Goal: Check status: Check status

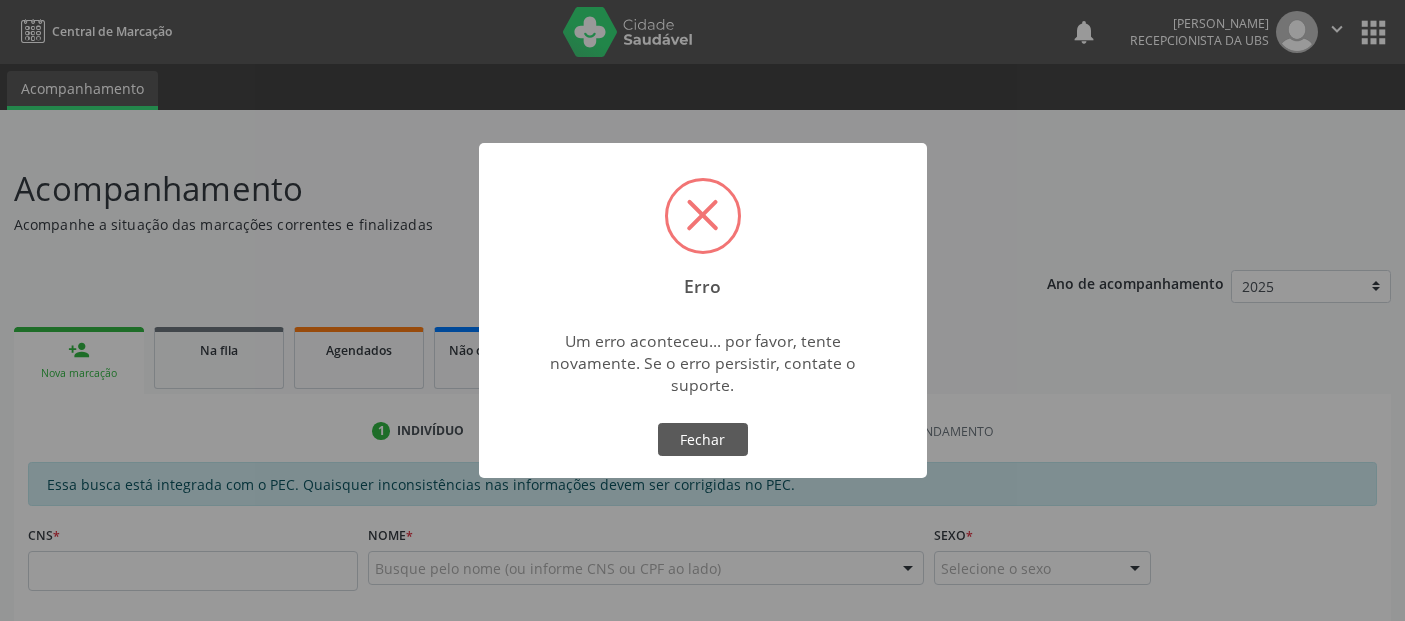
scroll to position [22, 0]
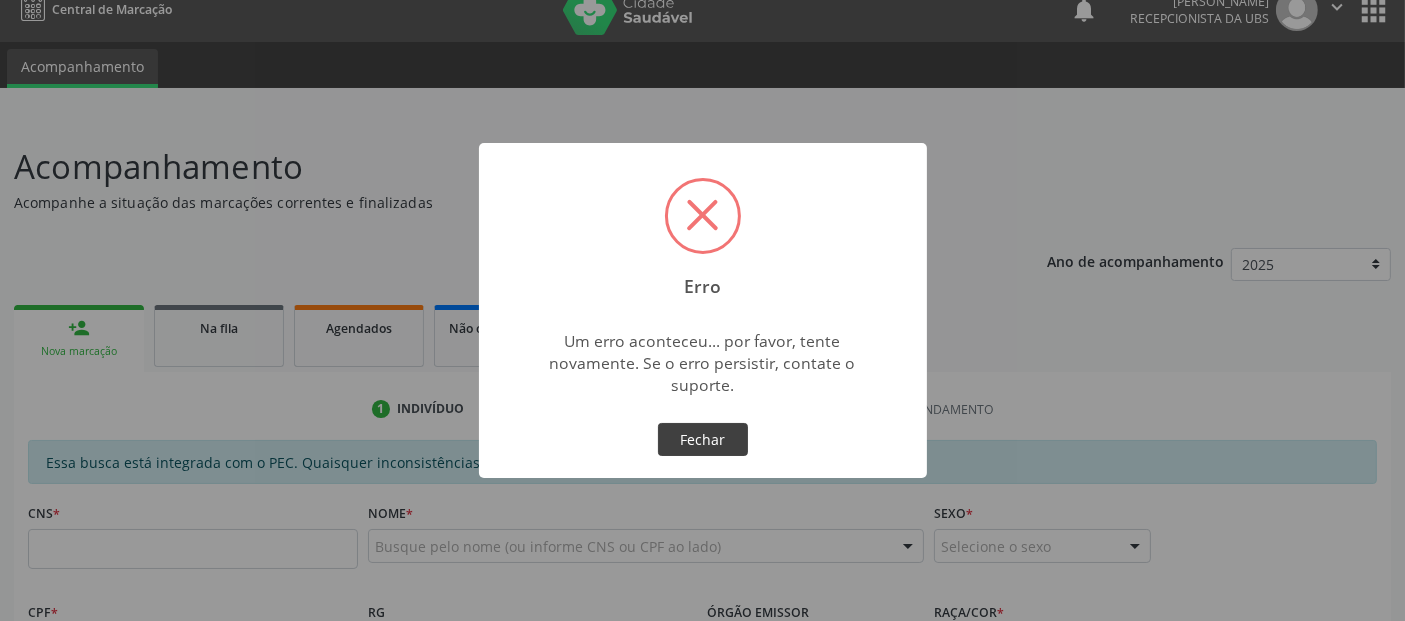
click at [726, 454] on button "Fechar" at bounding box center [703, 440] width 90 height 34
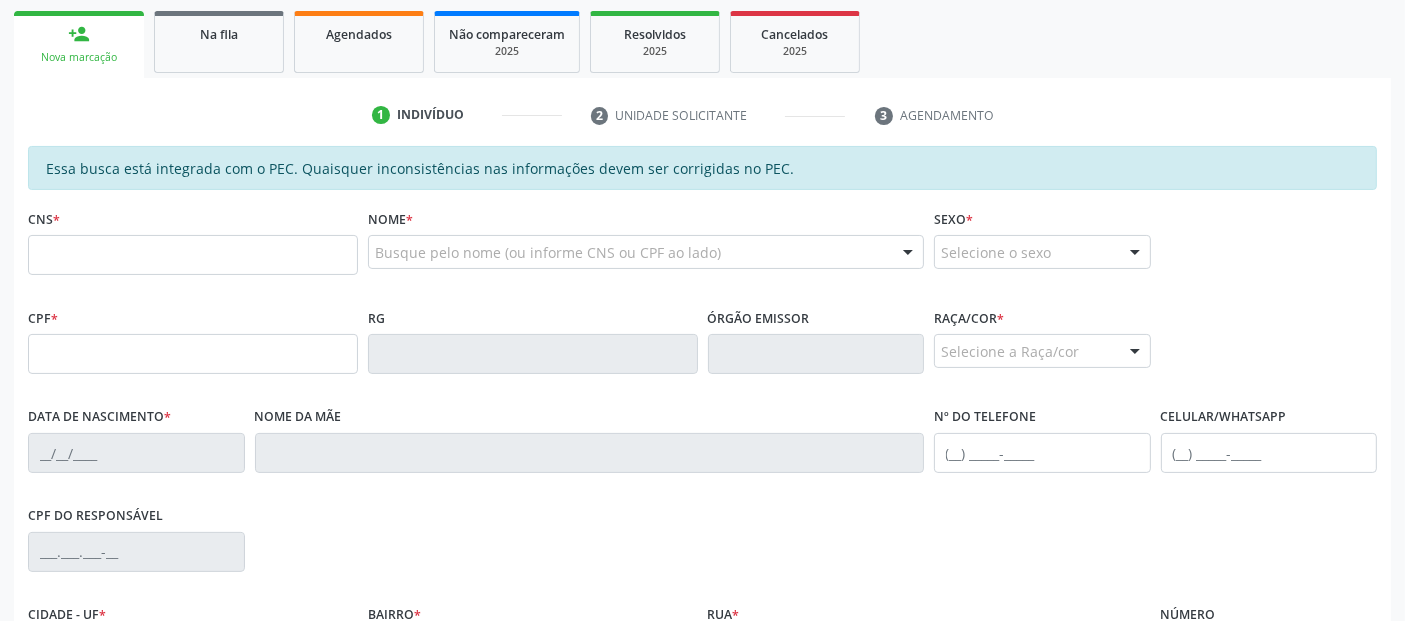
scroll to position [447, 0]
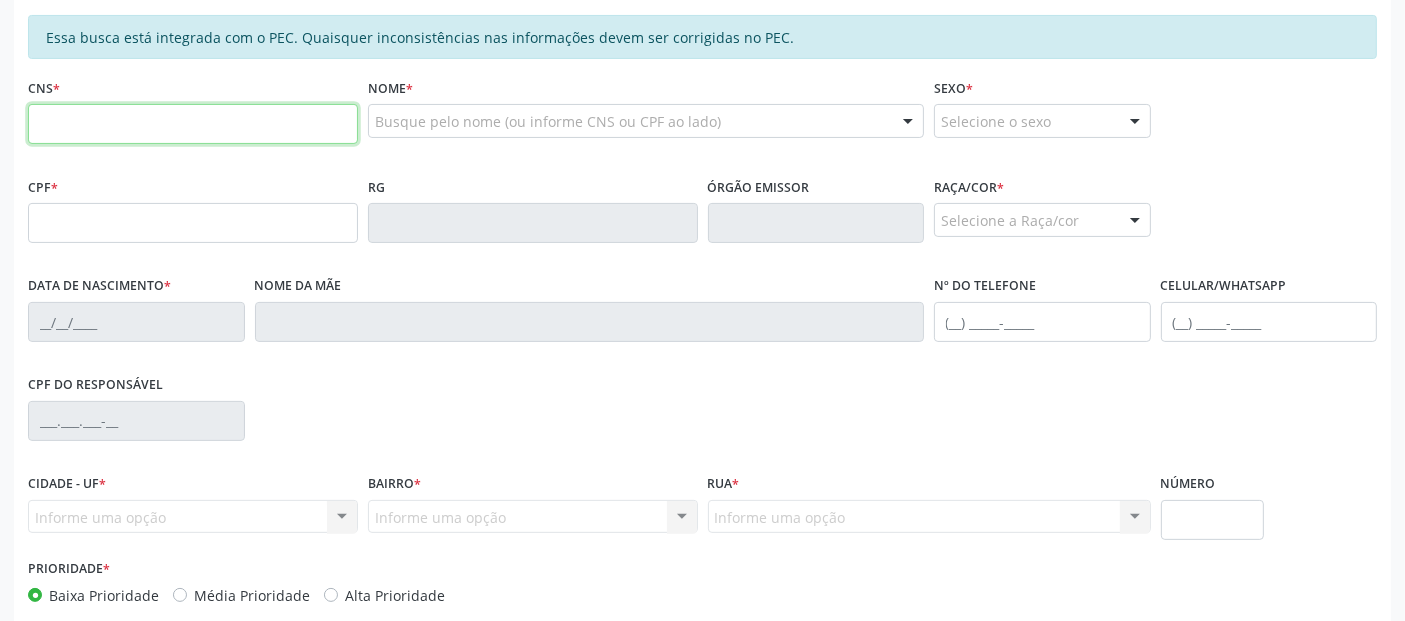
click at [126, 127] on input "text" at bounding box center [193, 124] width 330 height 40
type input "705 0078 9995 3052"
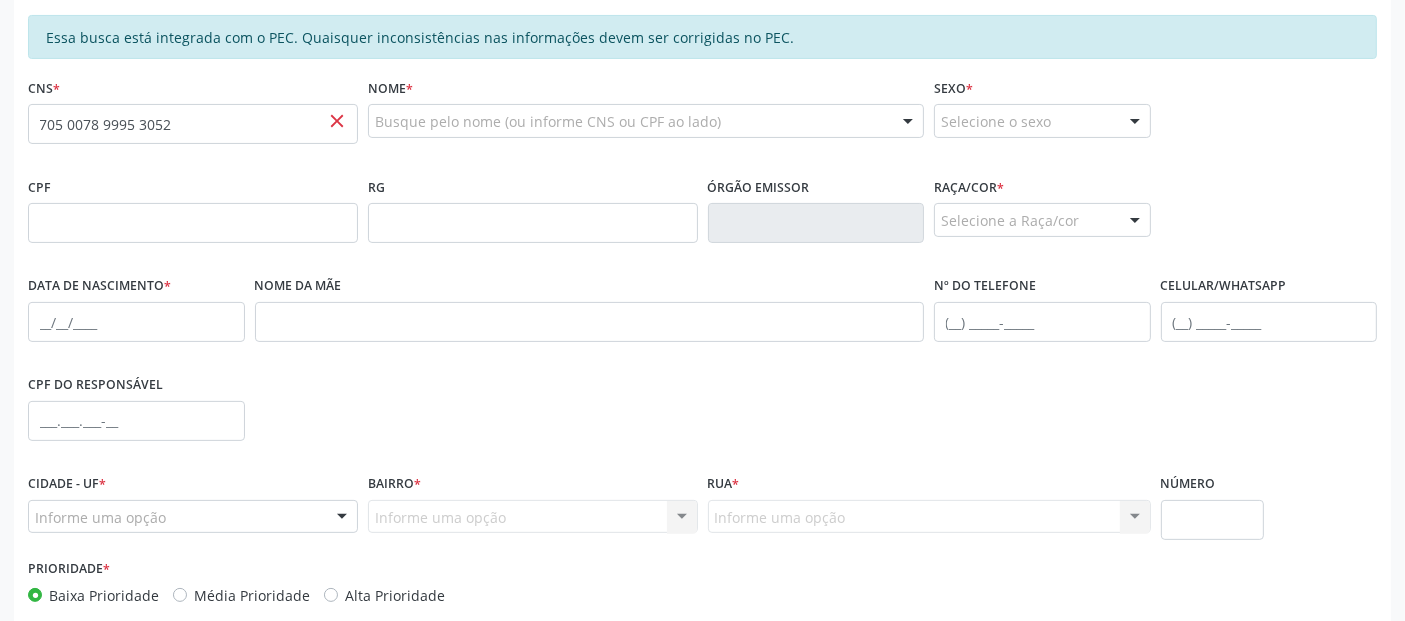
click at [481, 107] on div "Busque pelo nome (ou informe CNS ou CPF ao lado)" at bounding box center [646, 121] width 556 height 34
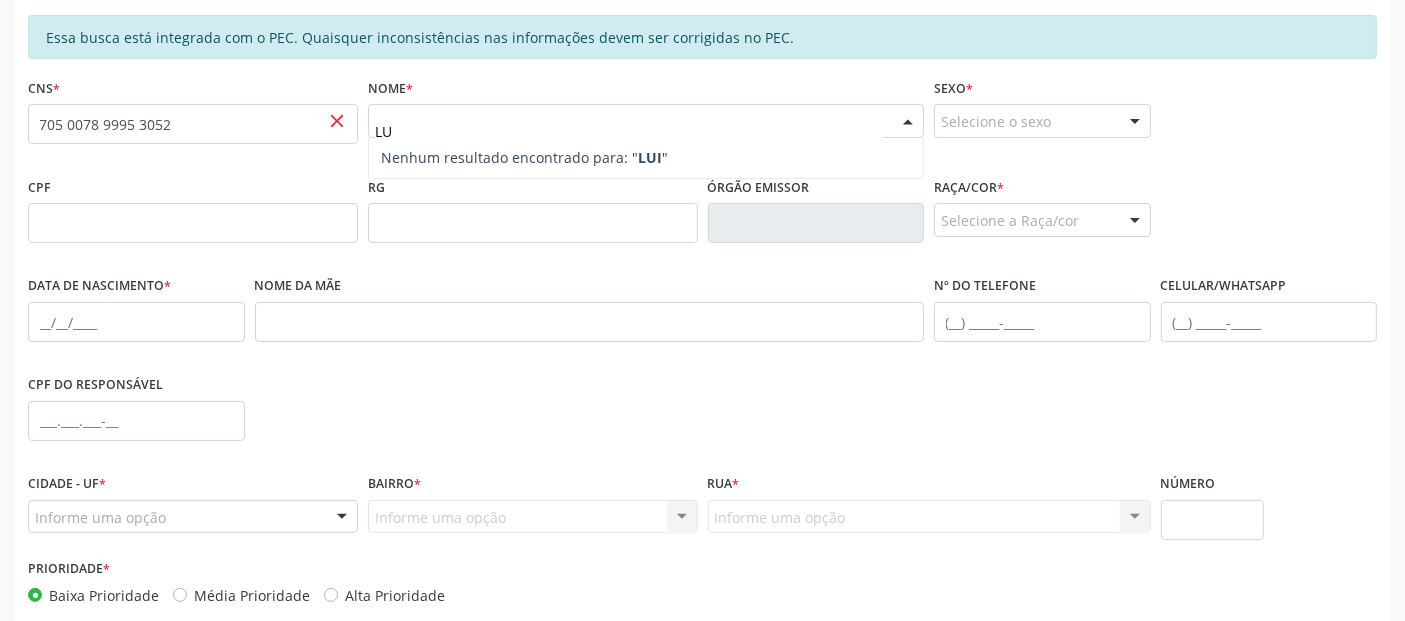
type input "L"
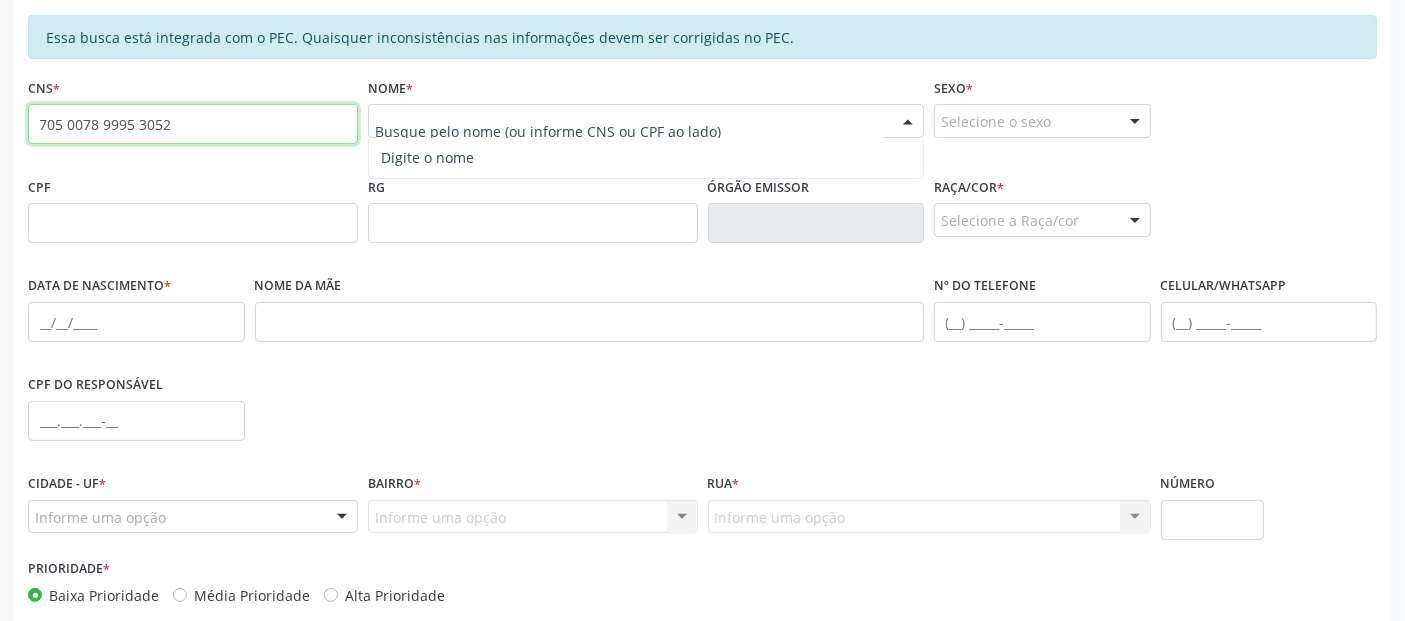
click at [145, 136] on input "705 0078 9995 3052" at bounding box center [193, 124] width 330 height 40
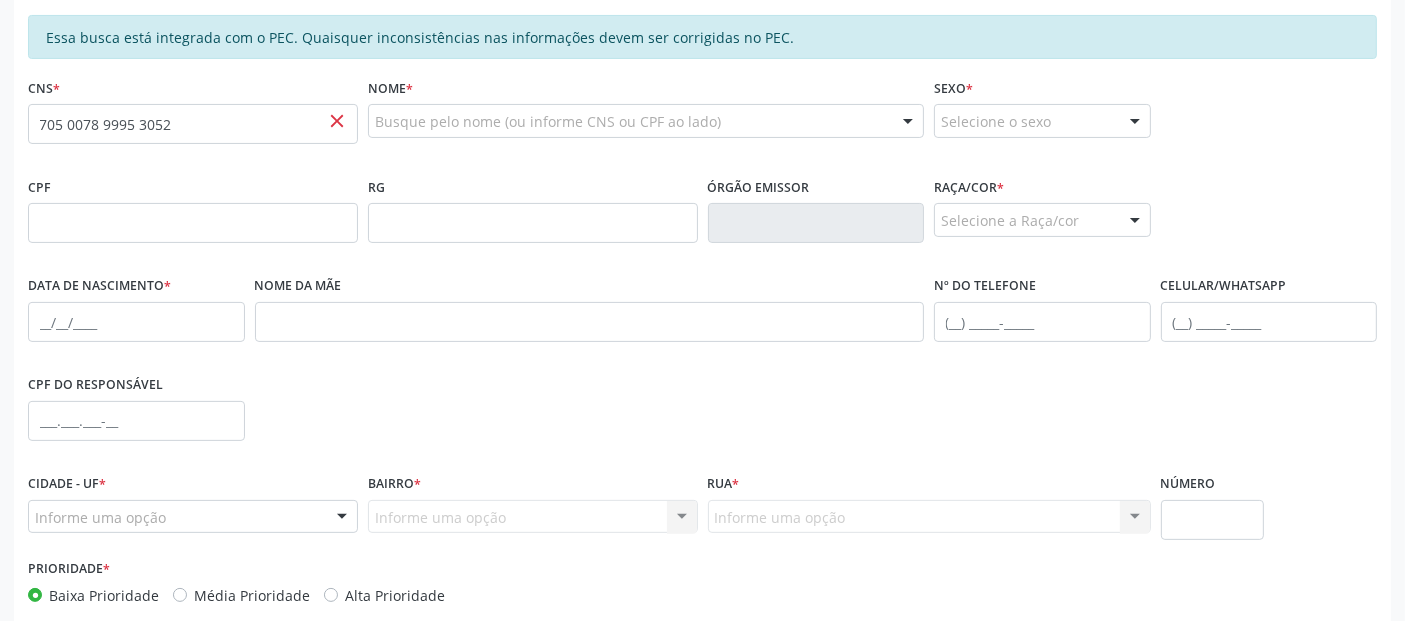
click at [528, 105] on div "Busque pelo nome (ou informe CNS ou CPF ao lado)" at bounding box center [646, 121] width 556 height 34
click at [526, 115] on input "text" at bounding box center [629, 131] width 508 height 40
click at [520, 120] on input "text" at bounding box center [629, 131] width 508 height 40
paste input "[PERSON_NAME] [PERSON_NAME] [PERSON_NAME]"
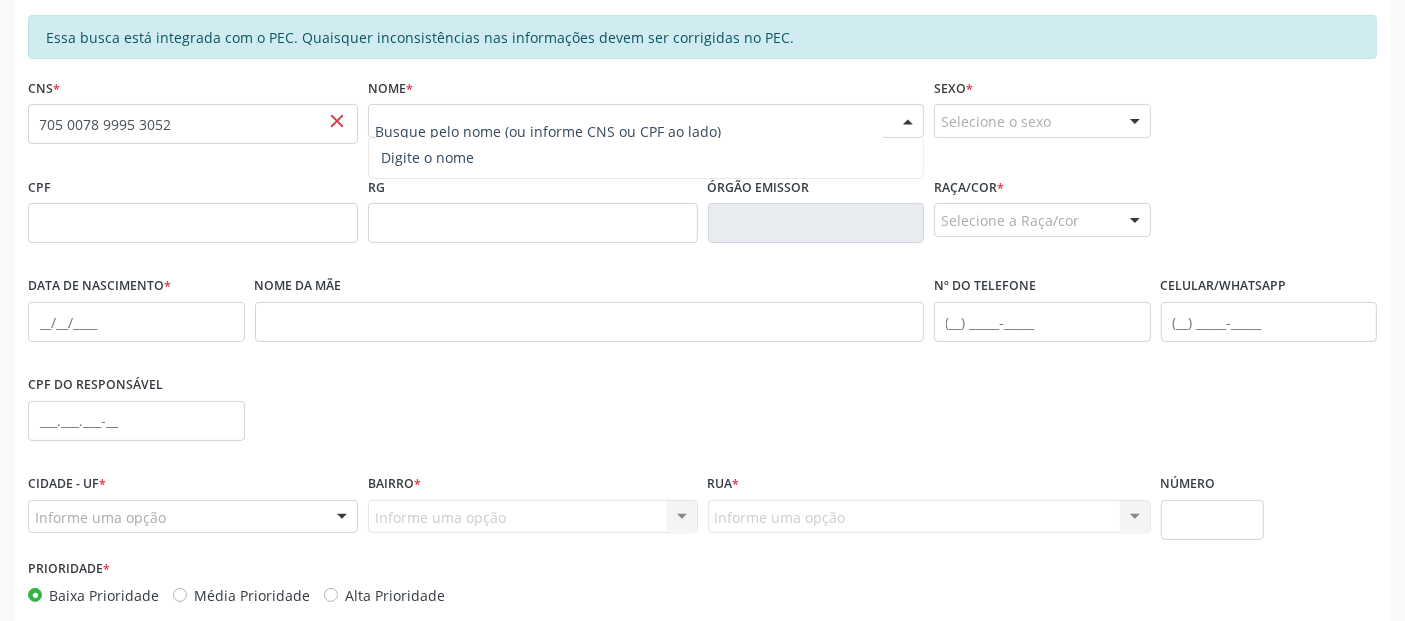
type input "[PERSON_NAME] [PERSON_NAME] [PERSON_NAME]"
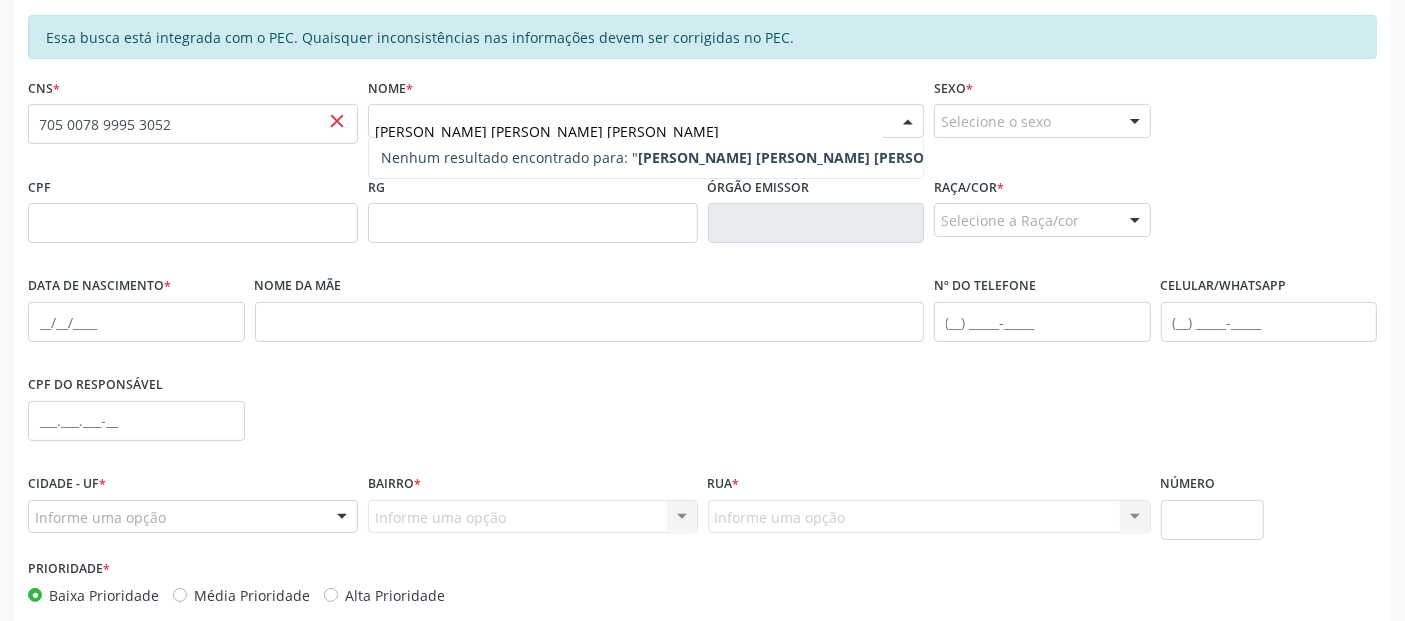
click at [331, 124] on span "close" at bounding box center [337, 121] width 22 height 22
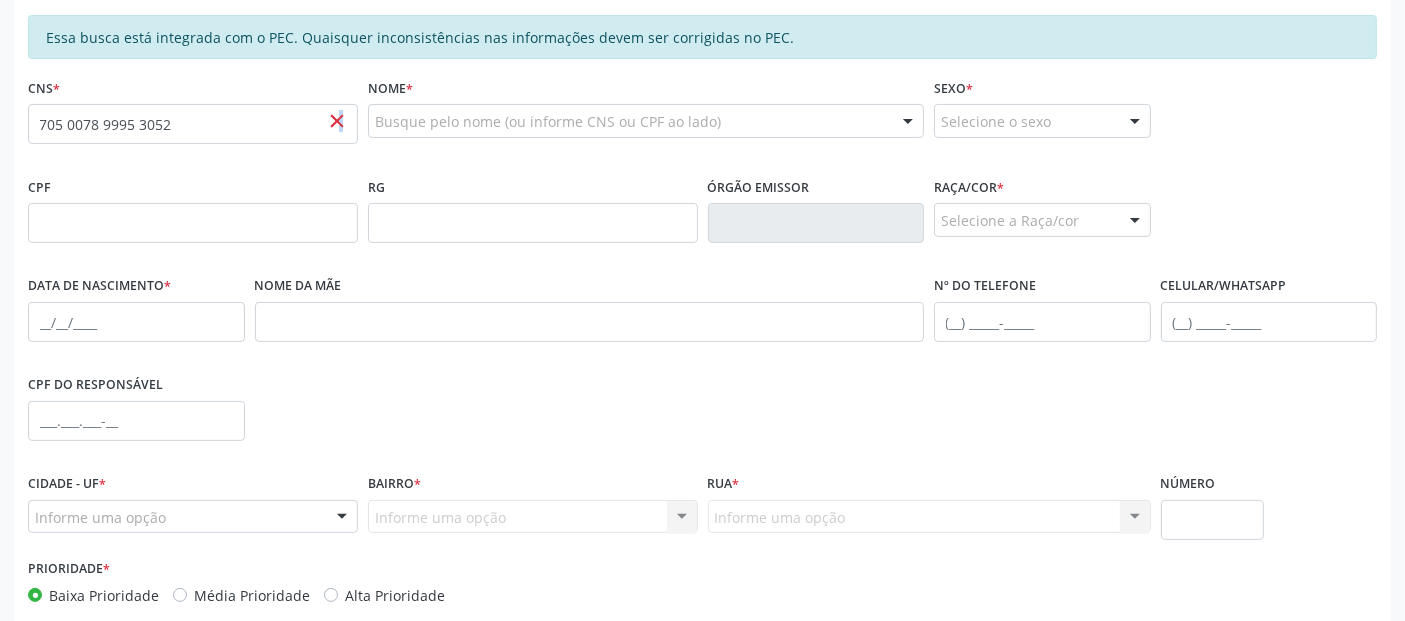
click at [340, 122] on span "close" at bounding box center [337, 121] width 22 height 22
click at [324, 113] on input "705 0078 9995 3052" at bounding box center [193, 124] width 330 height 40
type input "7"
paste input "[PERSON_NAME] [PERSON_NAME] [PERSON_NAME]"
type input "V"
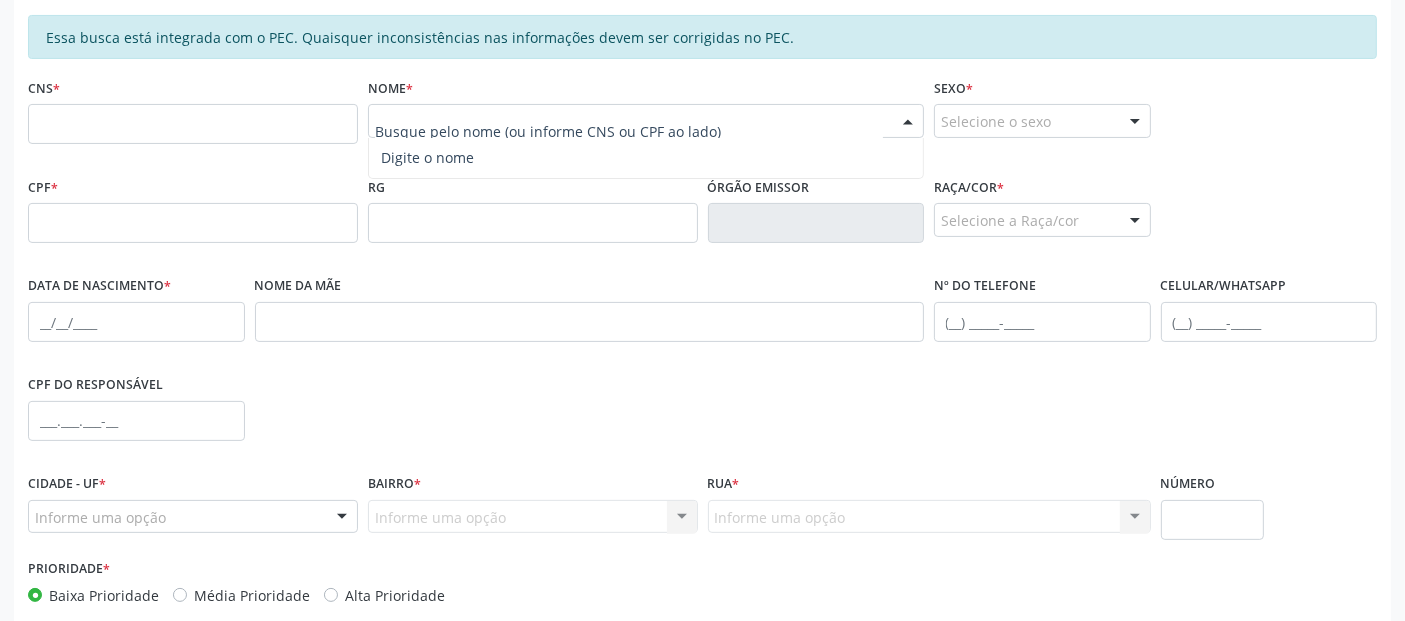
type input "v"
paste input "[PERSON_NAME] [PERSON_NAME] [PERSON_NAME]"
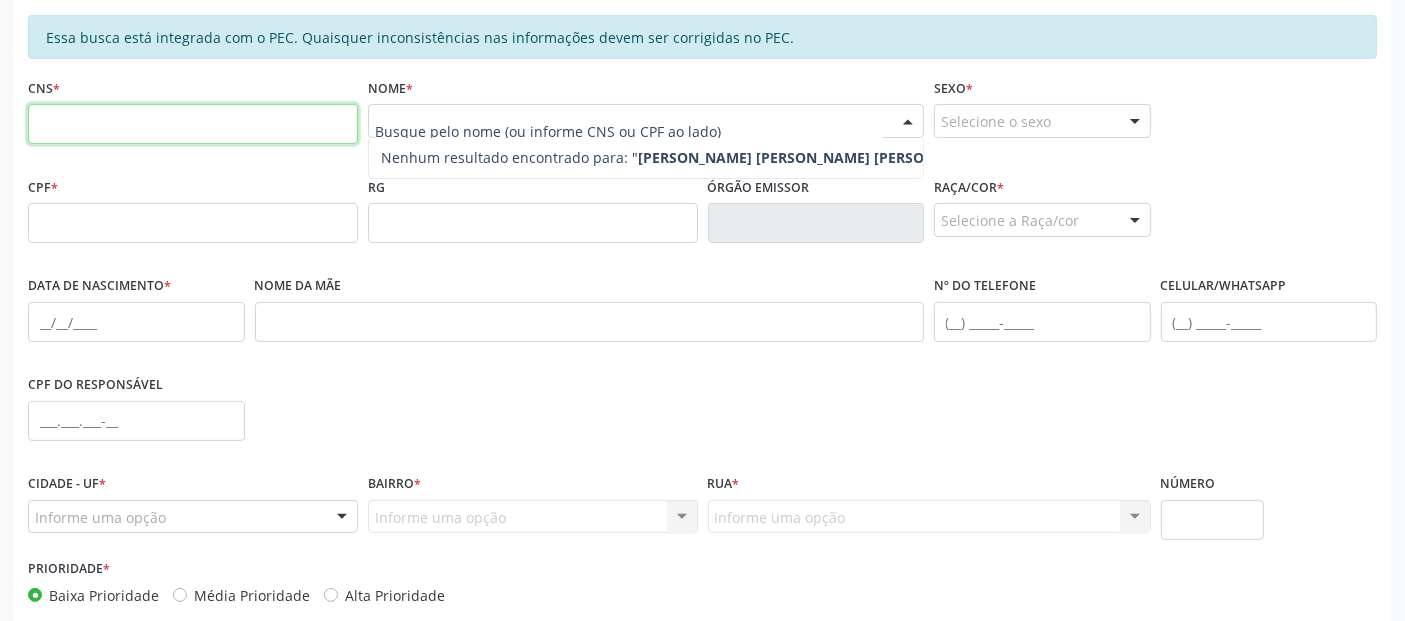
click at [315, 121] on input "text" at bounding box center [193, 124] width 330 height 40
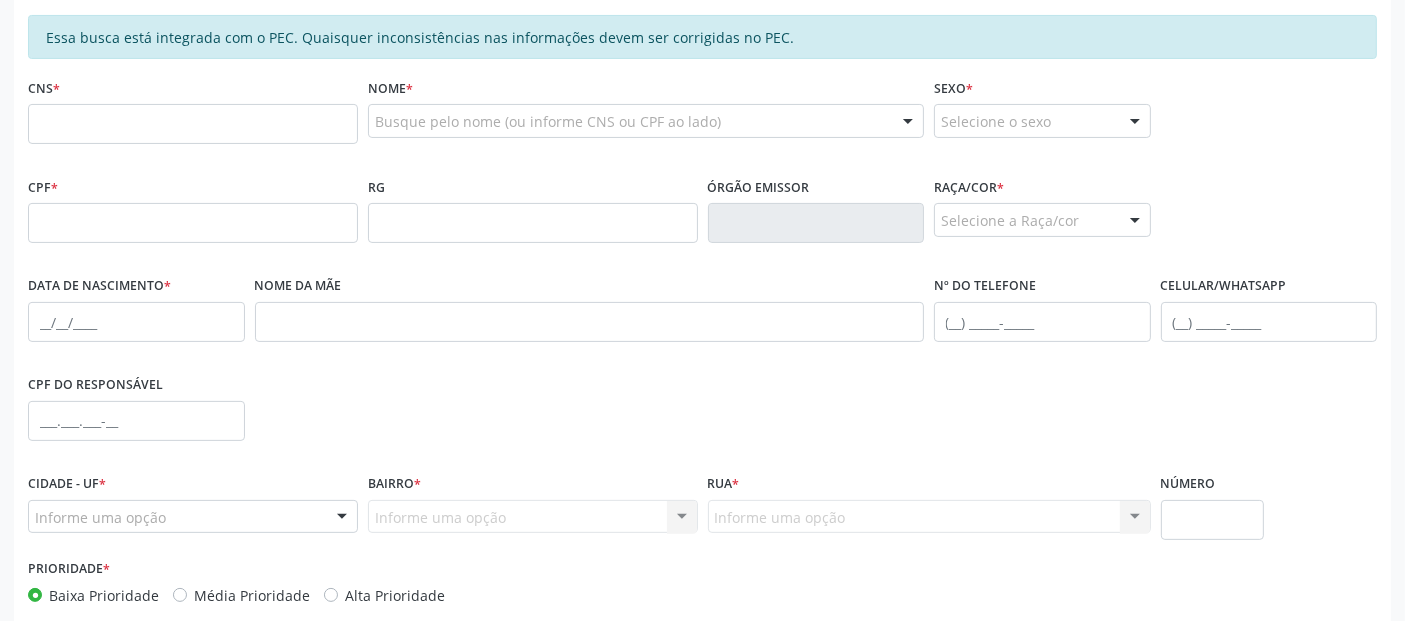
click at [462, 93] on div "Nome * Busque pelo nome (ou informe CNS ou CPF ao lado) Nenhum resultado encont…" at bounding box center [646, 112] width 556 height 78
paste input "[PERSON_NAME] [PERSON_NAME] [PERSON_NAME]"
type input "[PERSON_NAME] [PERSON_NAME] [PERSON_NAME]"
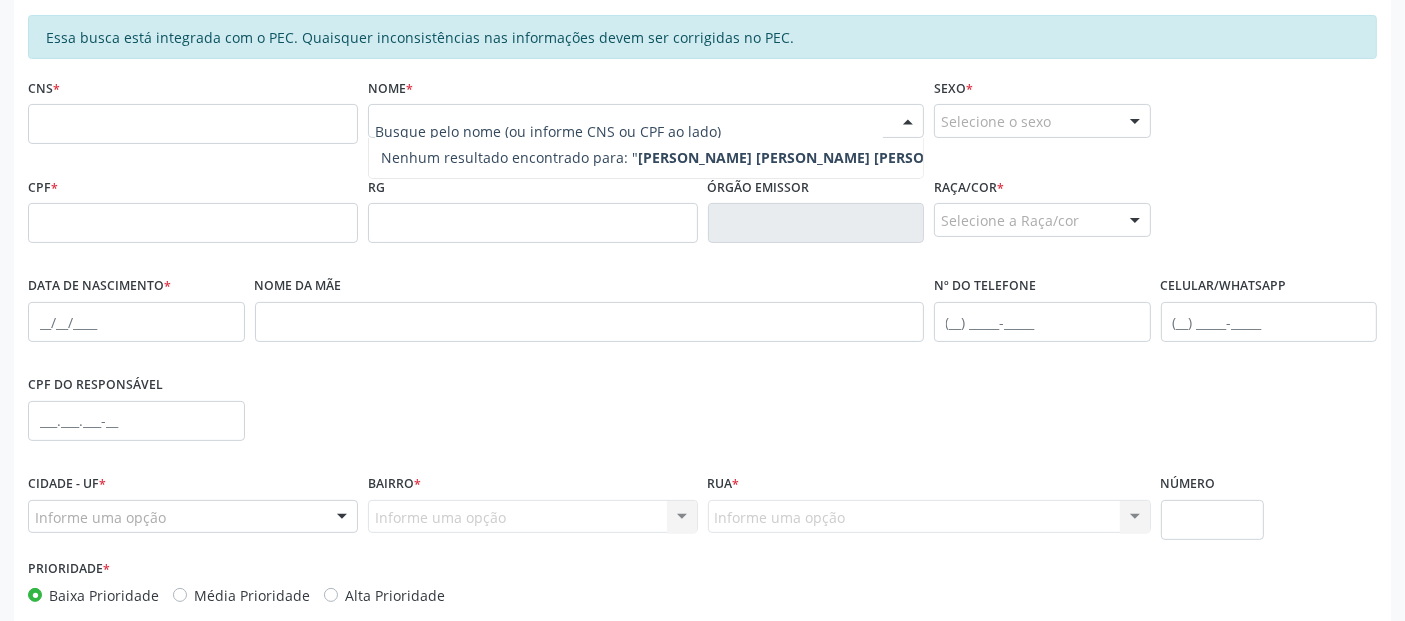
click at [308, 100] on div "CNS *" at bounding box center [193, 108] width 330 height 71
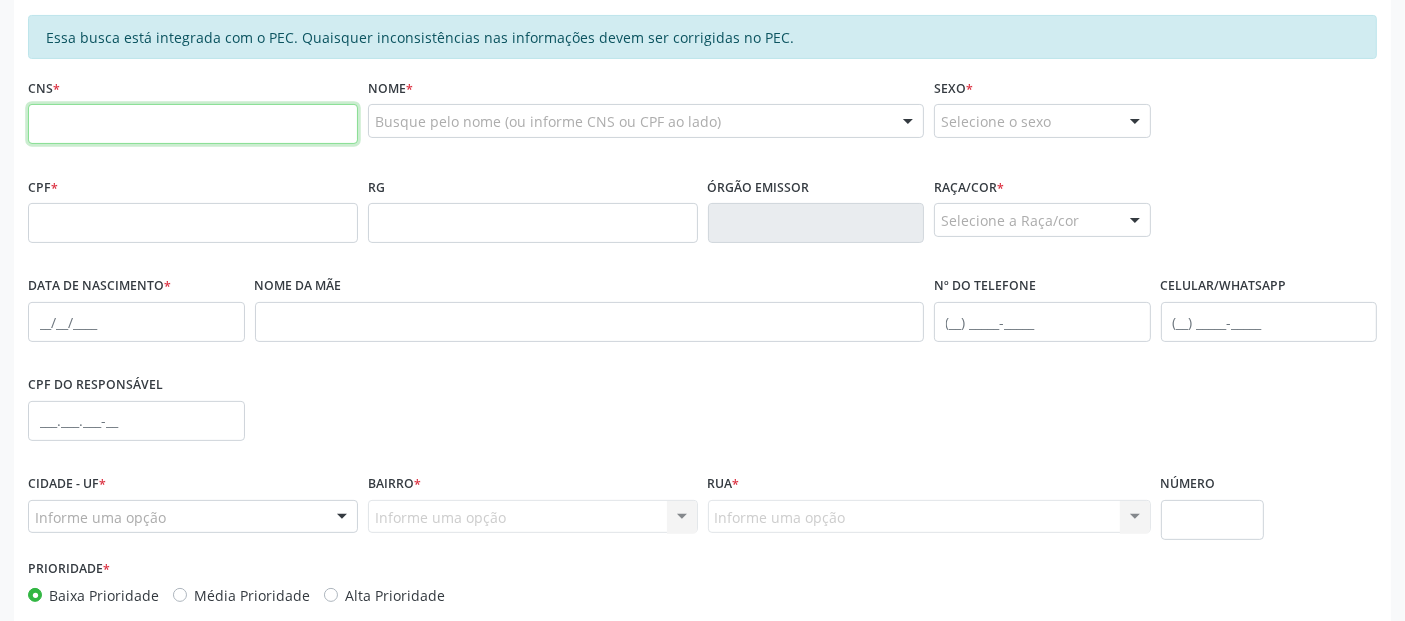
click at [308, 107] on input "text" at bounding box center [193, 124] width 330 height 40
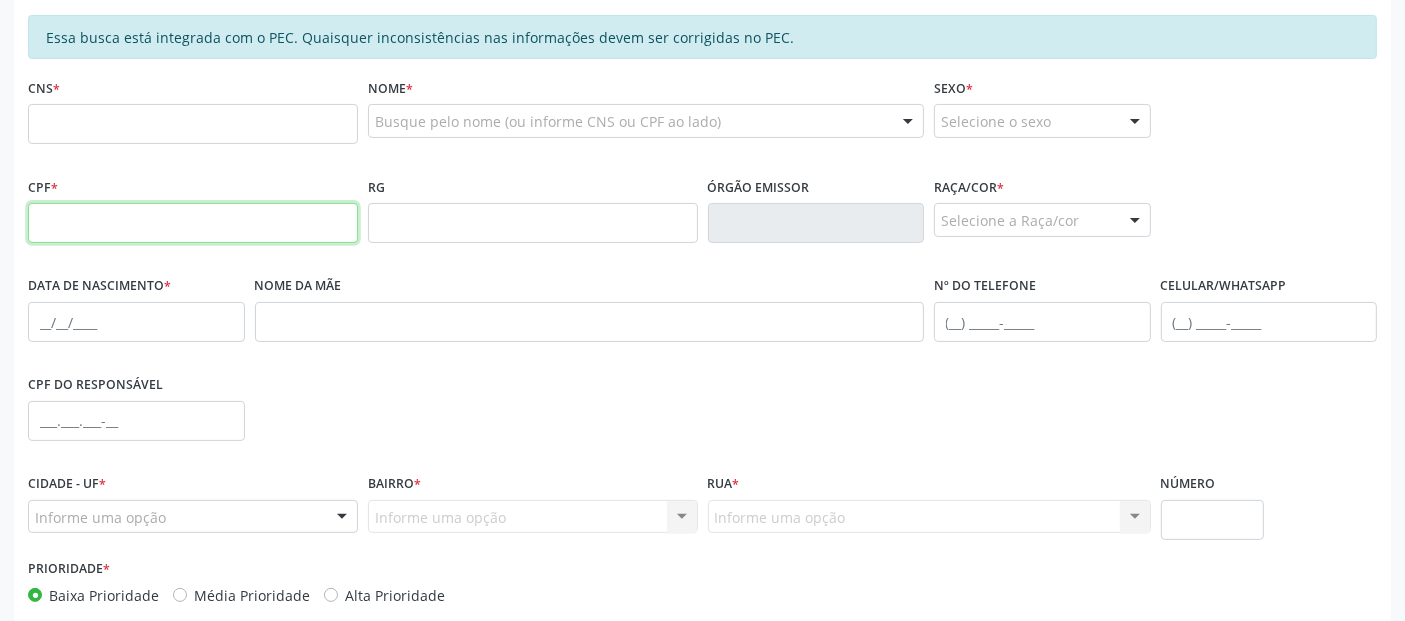
click at [47, 226] on input "text" at bounding box center [193, 223] width 330 height 40
paste input "149.045.204-40"
type input "149.045.204-40"
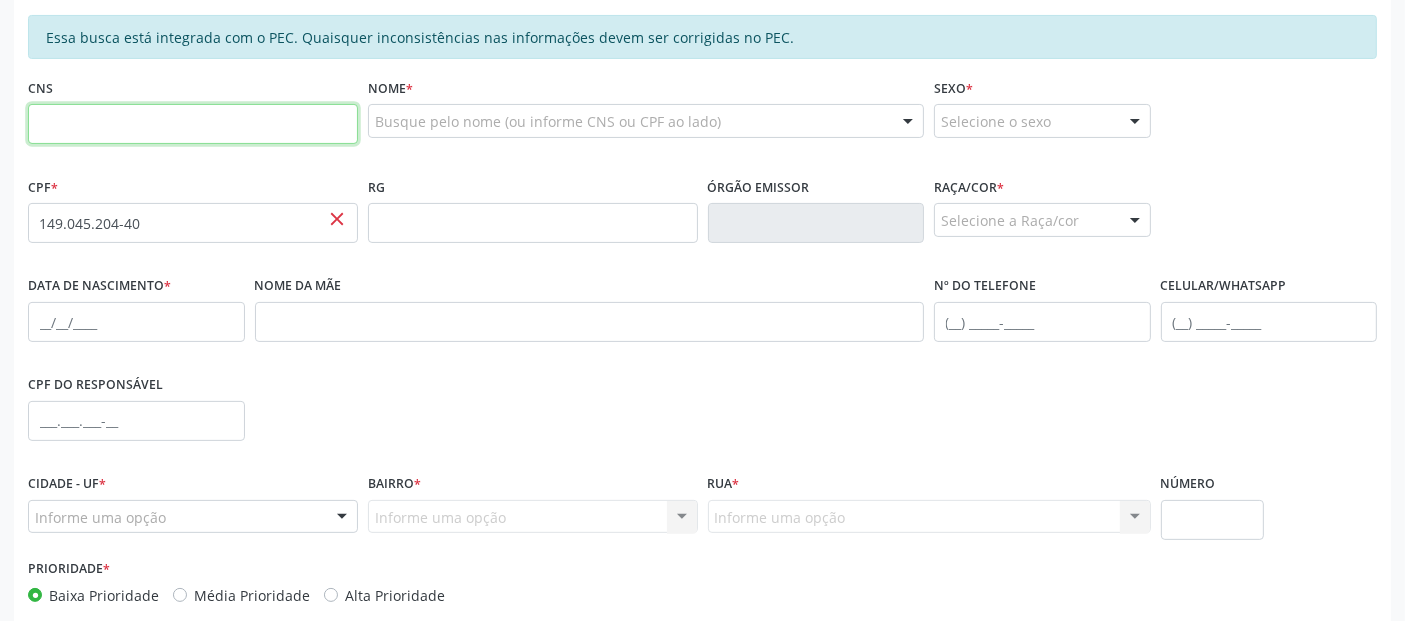
click at [254, 118] on input "text" at bounding box center [193, 124] width 330 height 40
paste input "705 0078 9995 3052"
type input "705 0078 9995 3052"
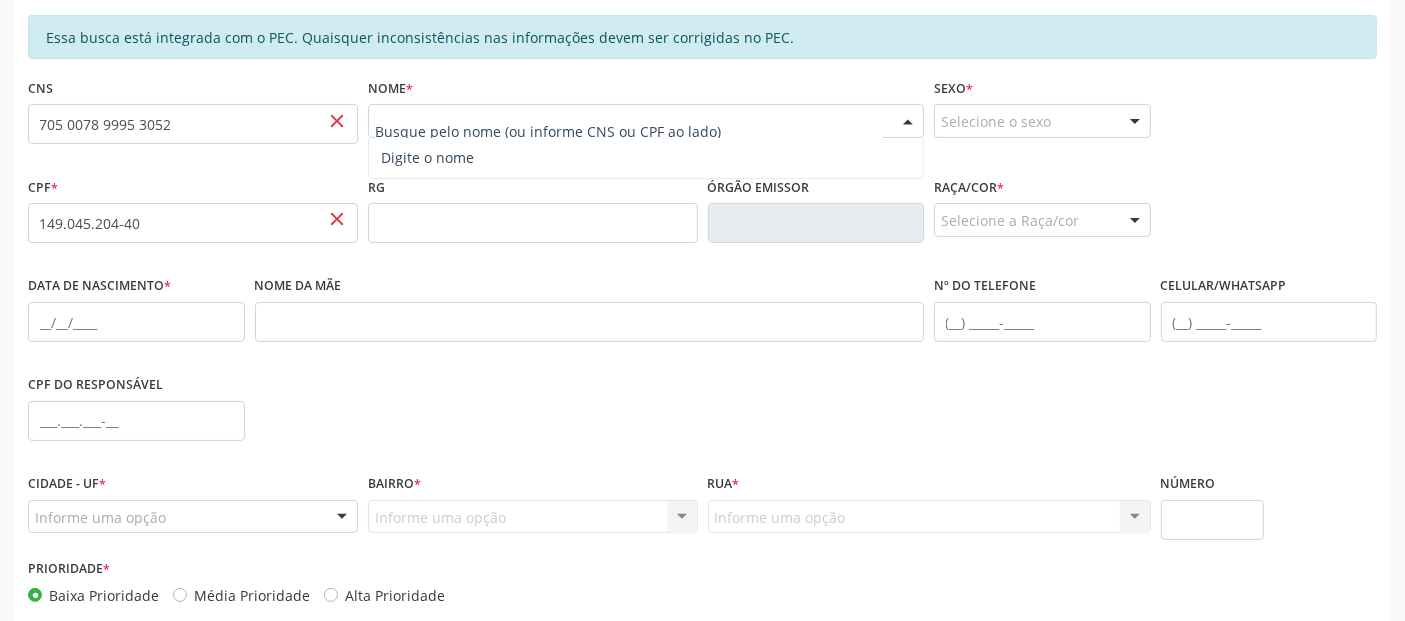
paste input "[PERSON_NAME] [PERSON_NAME] [PERSON_NAME]"
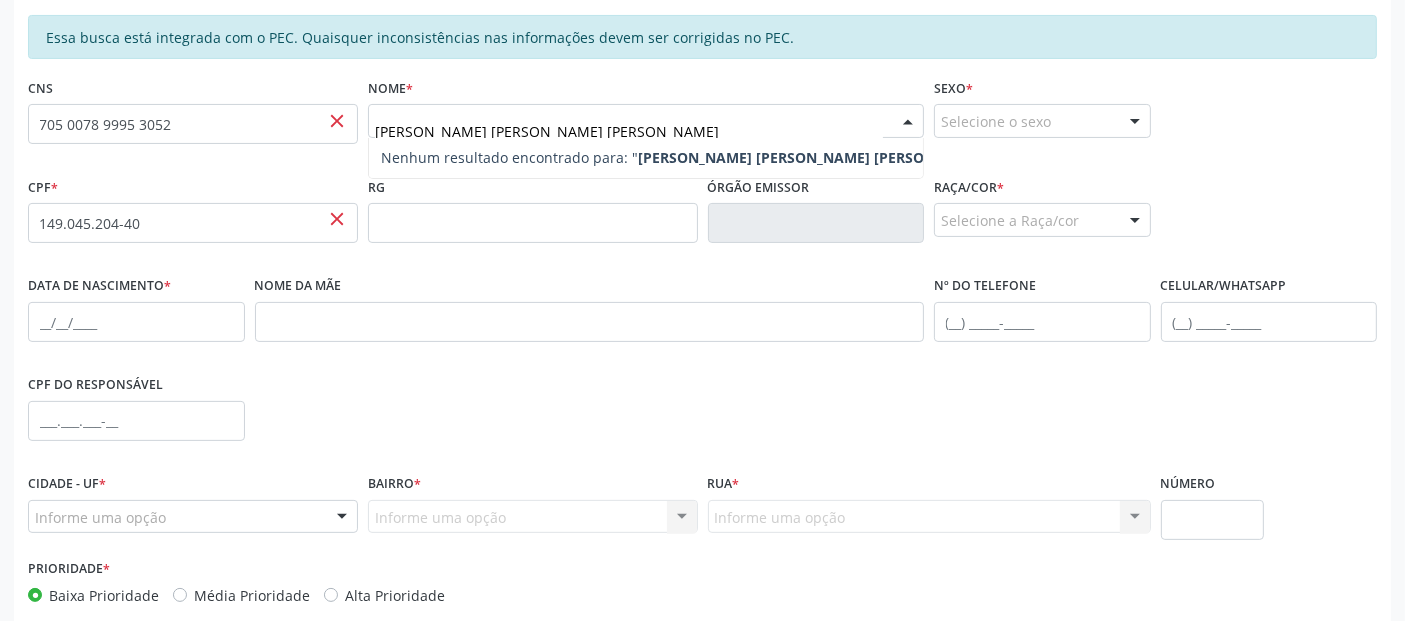
type input "[PERSON_NAME] [PERSON_NAME] [PERSON_NAME]"
click at [565, 275] on div "Nome da mãe" at bounding box center [590, 306] width 670 height 71
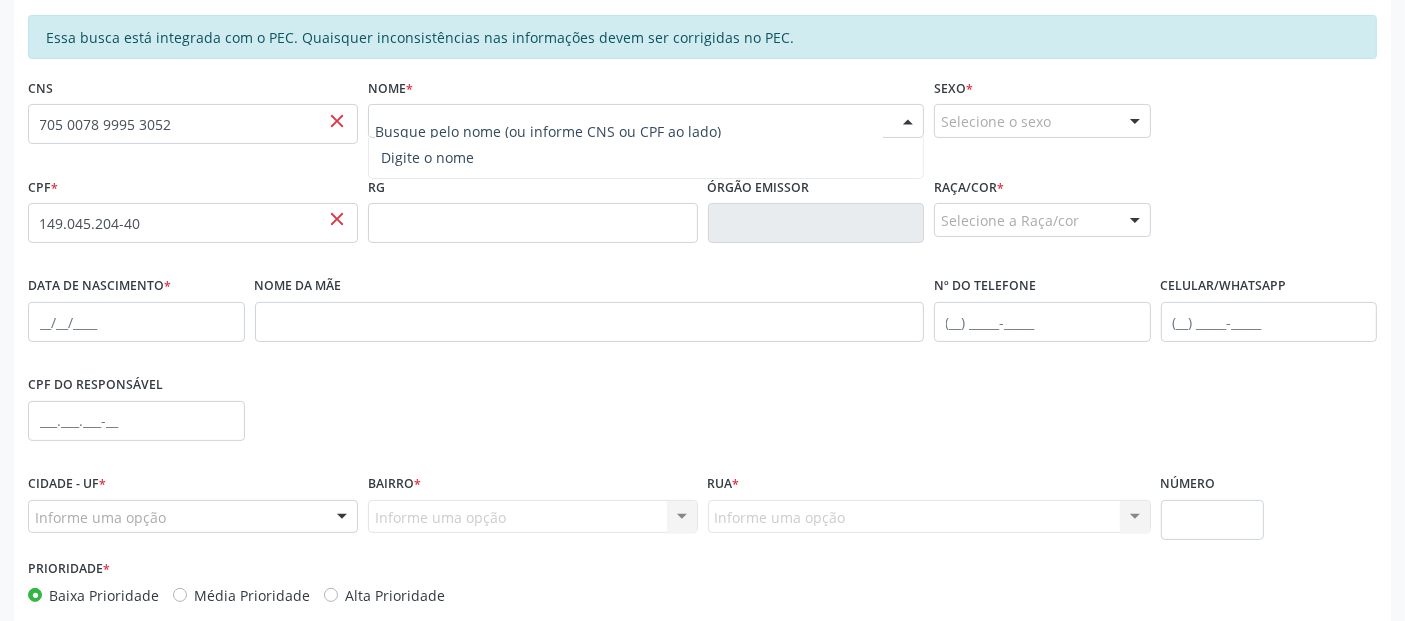
paste input "[PERSON_NAME] [PERSON_NAME] [PERSON_NAME]"
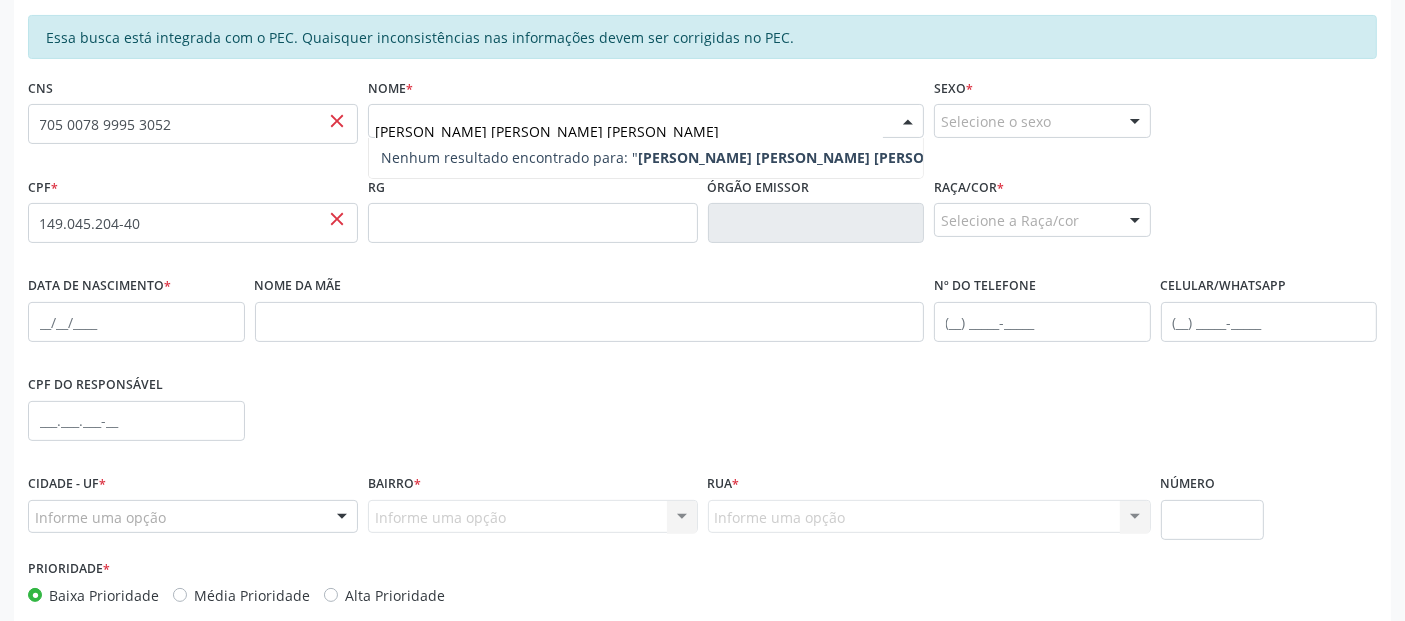
click at [614, 118] on input "[PERSON_NAME] [PERSON_NAME] [PERSON_NAME]" at bounding box center [629, 131] width 508 height 40
type input "[PERSON_NAME] [PERSON_NAME] [PERSON_NAME]"
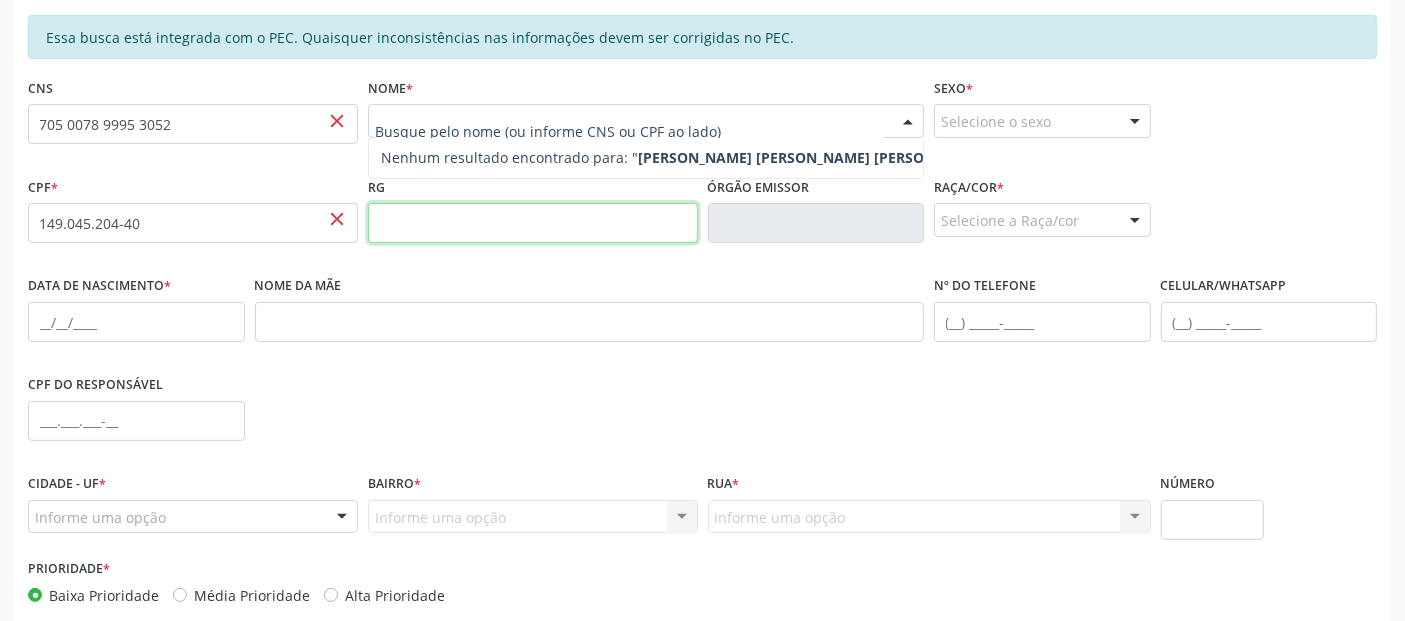
click at [588, 227] on input "text" at bounding box center [533, 223] width 330 height 40
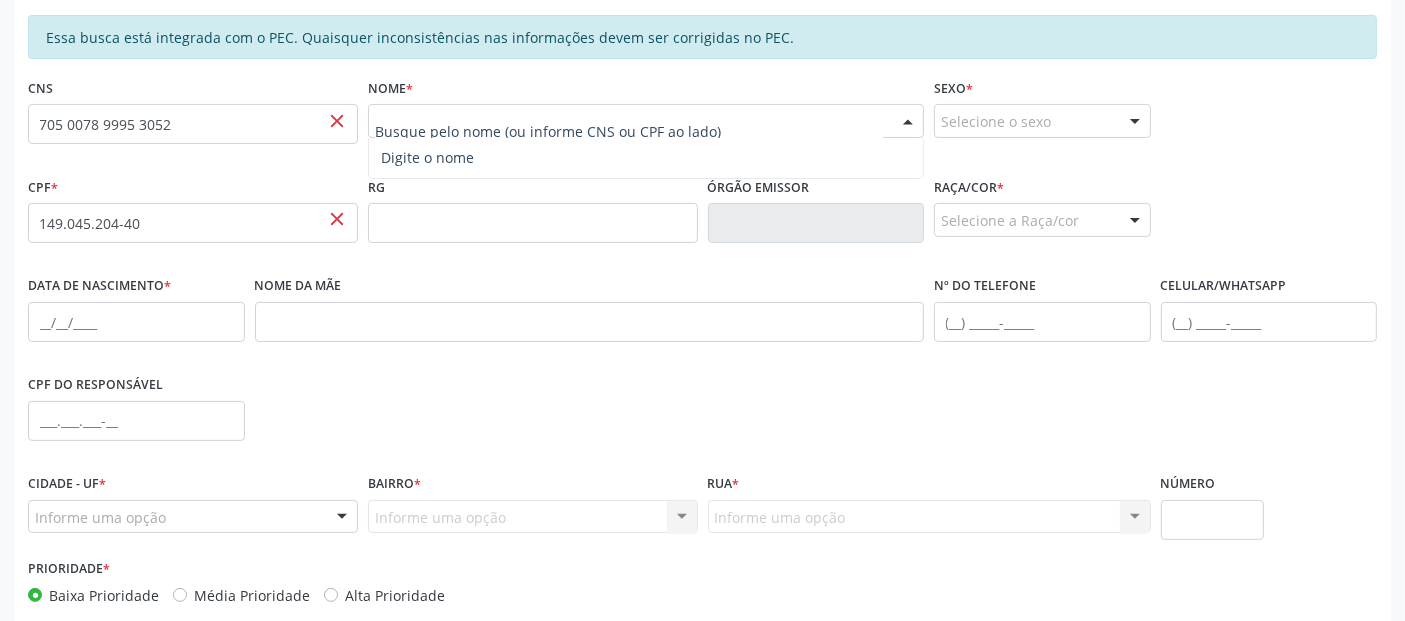
paste input "[PERSON_NAME] [PERSON_NAME] [PERSON_NAME]"
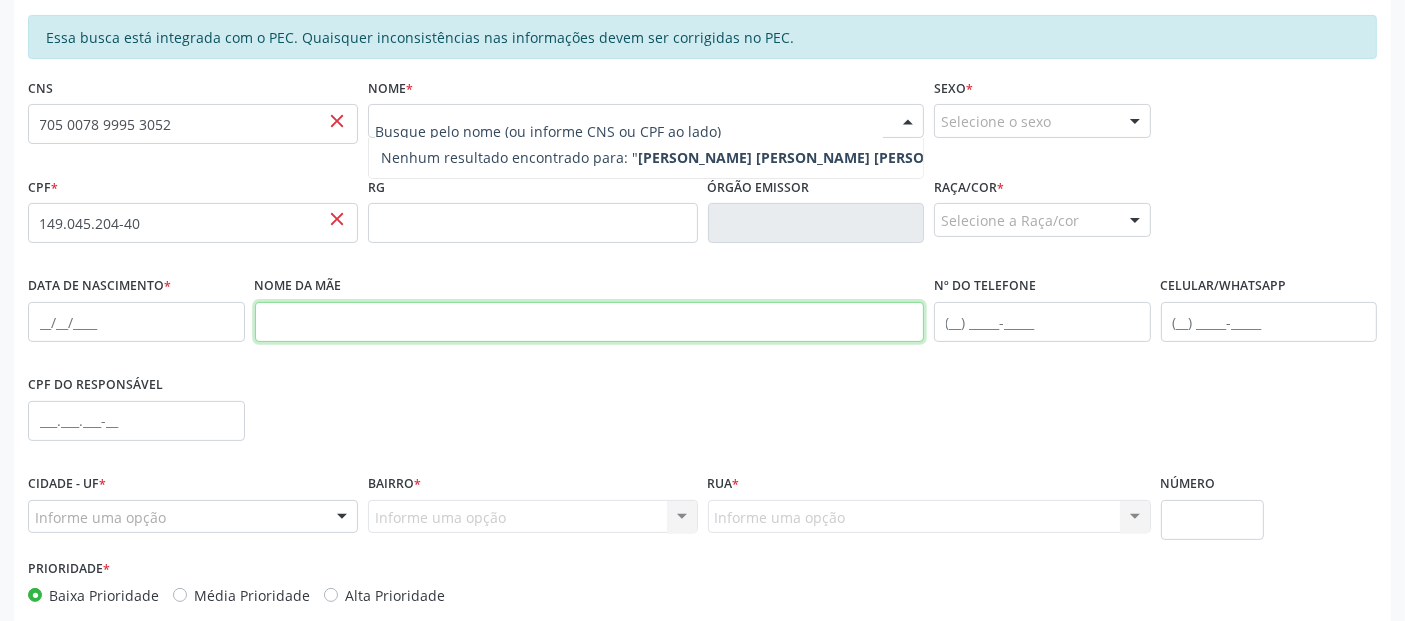
click at [479, 312] on input "text" at bounding box center [590, 322] width 670 height 40
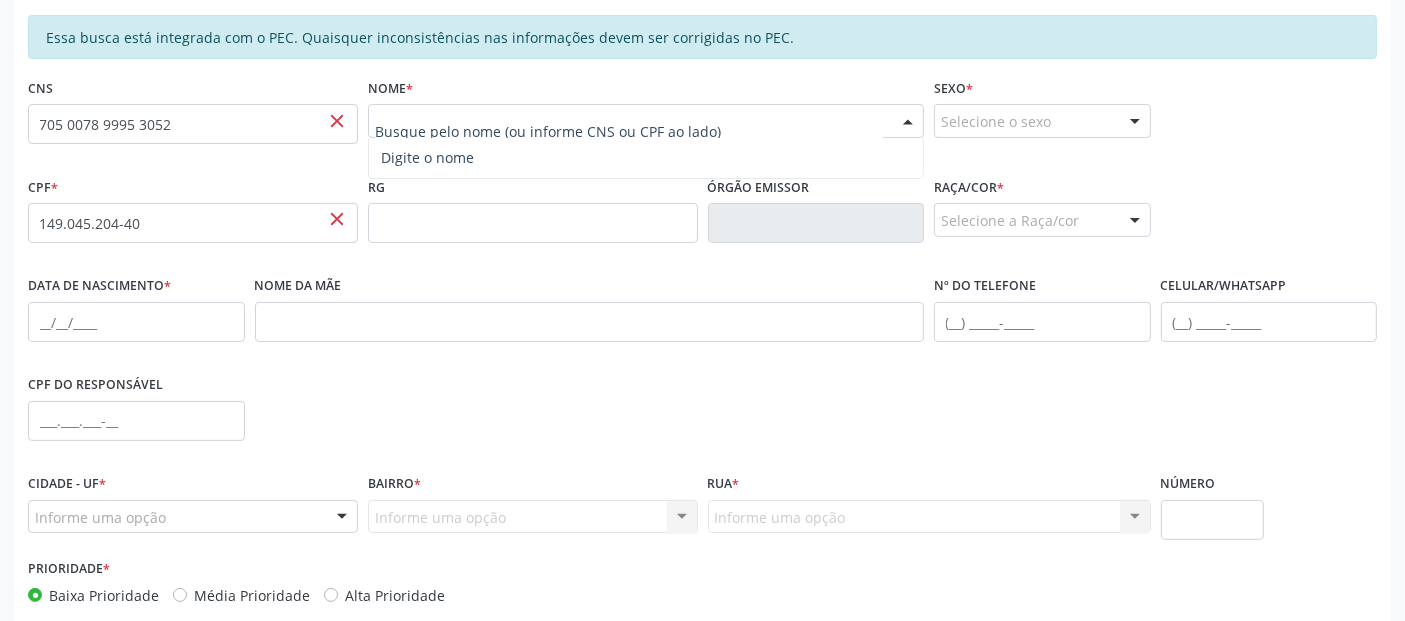
paste input "[PERSON_NAME] [PERSON_NAME] [PERSON_NAME]"
type input "[PERSON_NAME] [PERSON_NAME] [PERSON_NAME]"
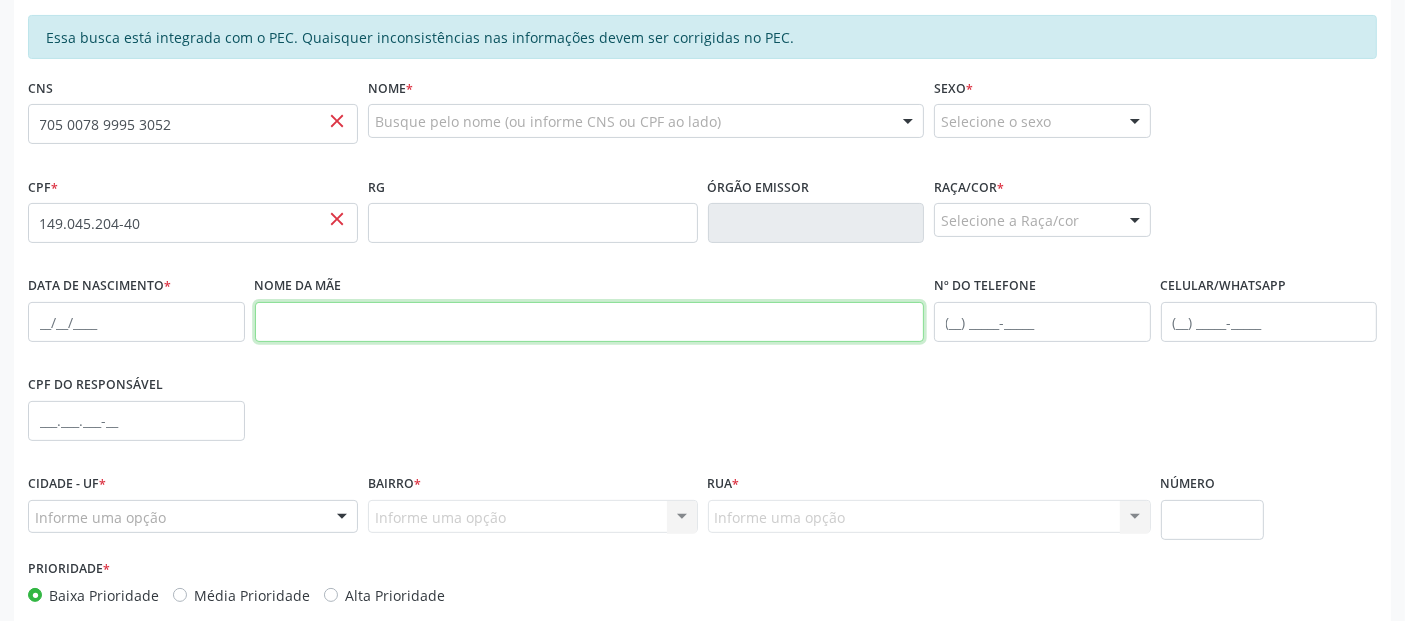
click at [494, 321] on input "text" at bounding box center [590, 322] width 670 height 40
